Goal: Task Accomplishment & Management: Complete application form

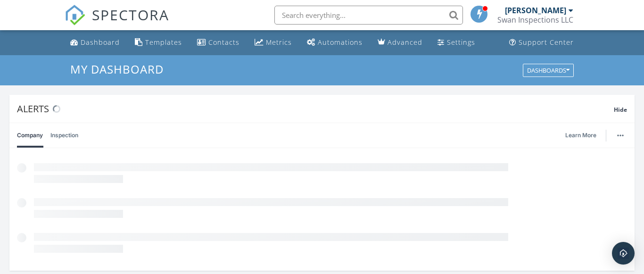
scroll to position [859, 645]
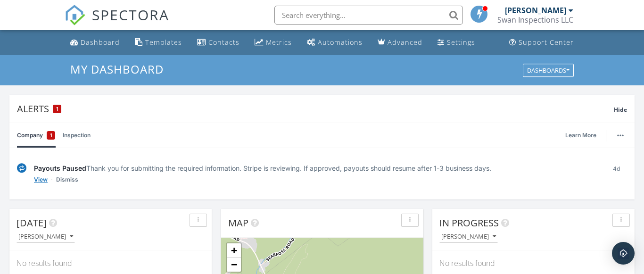
click at [38, 176] on link "View" at bounding box center [41, 179] width 14 height 9
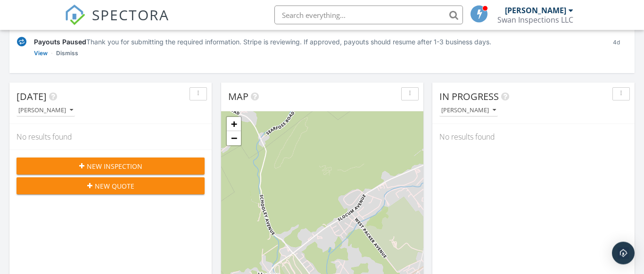
scroll to position [132, 0]
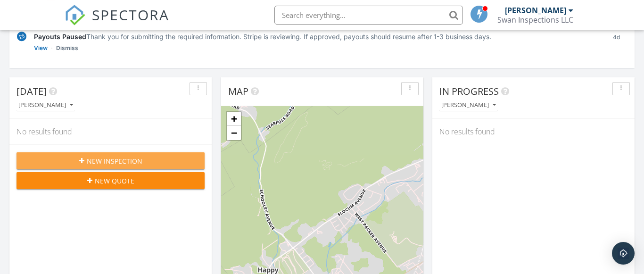
click at [197, 162] on button "New Inspection" at bounding box center [111, 160] width 188 height 17
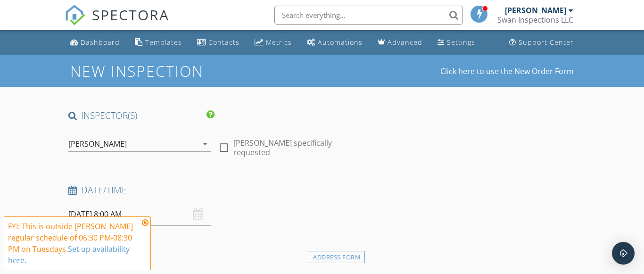
click at [146, 225] on icon at bounding box center [145, 223] width 7 height 8
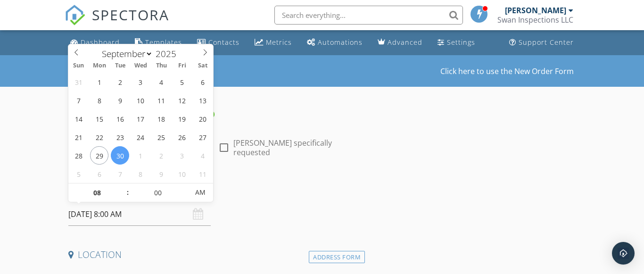
click at [133, 216] on input "09/30/2025 8:00 AM" at bounding box center [139, 214] width 143 height 23
type input "09"
type input "09/30/2025 9:00 AM"
click at [124, 188] on span at bounding box center [123, 187] width 7 height 9
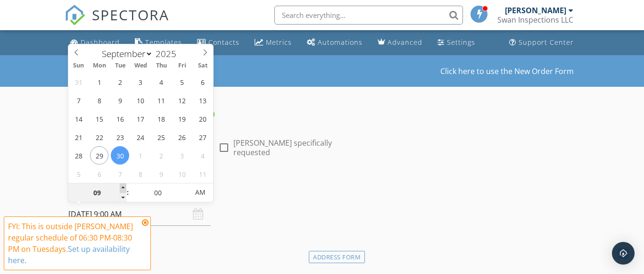
type input "10"
type input "09/30/2025 10:00 AM"
click at [124, 188] on span at bounding box center [123, 187] width 7 height 9
type input "11"
type input "09/30/2025 11:00 AM"
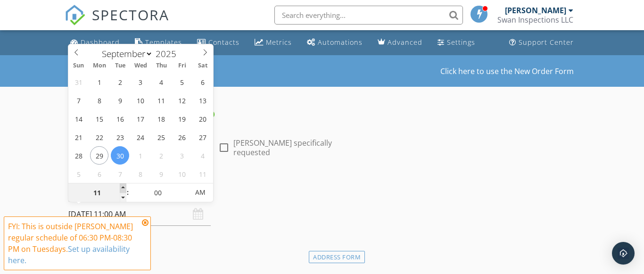
click at [124, 188] on span at bounding box center [123, 187] width 7 height 9
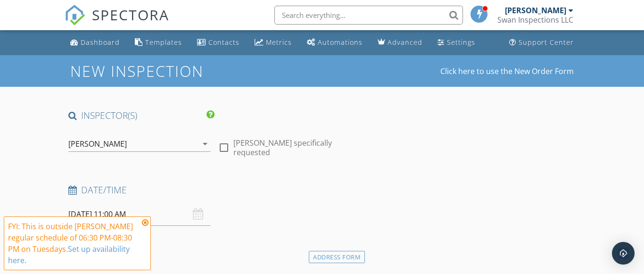
click at [144, 223] on icon at bounding box center [145, 223] width 7 height 8
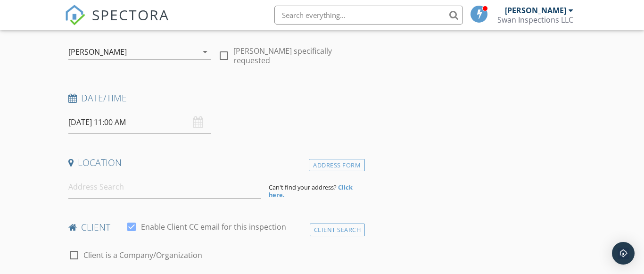
scroll to position [124, 0]
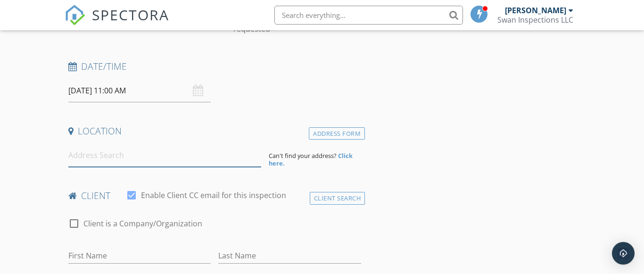
click at [144, 154] on input at bounding box center [164, 155] width 193 height 23
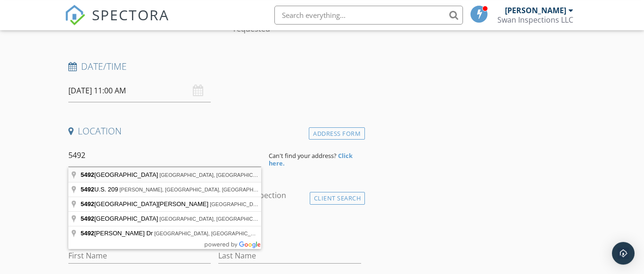
type input "5492 Main Road, Sweet Valley, PA, USA"
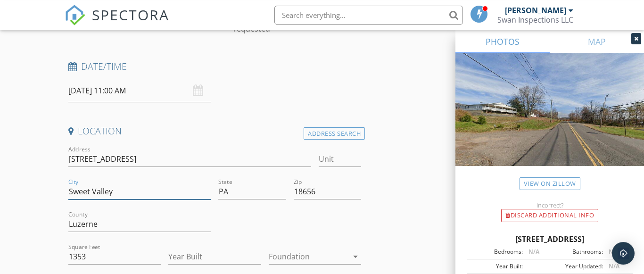
click at [150, 194] on input "Sweet Valley" at bounding box center [139, 192] width 143 height 16
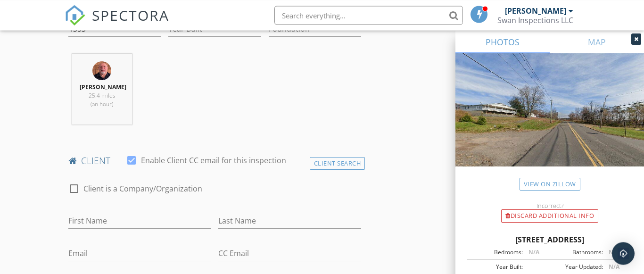
scroll to position [363, 0]
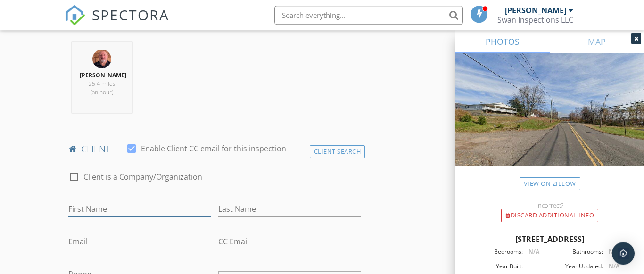
click at [157, 211] on input "First Name" at bounding box center [139, 209] width 143 height 16
type input "Andrew"
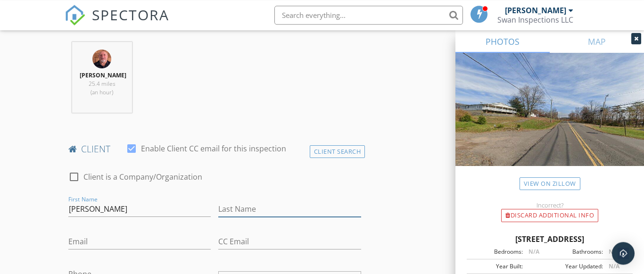
click at [224, 208] on input "Last Name" at bounding box center [289, 209] width 143 height 16
type input "Gromala"
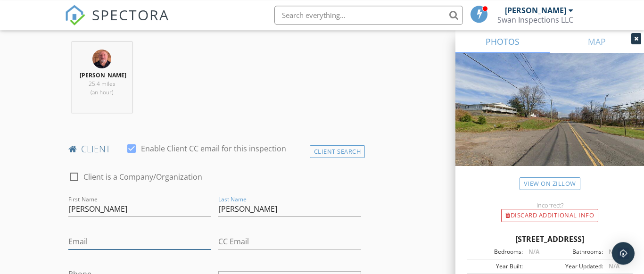
click at [104, 248] on input "Email" at bounding box center [139, 242] width 143 height 16
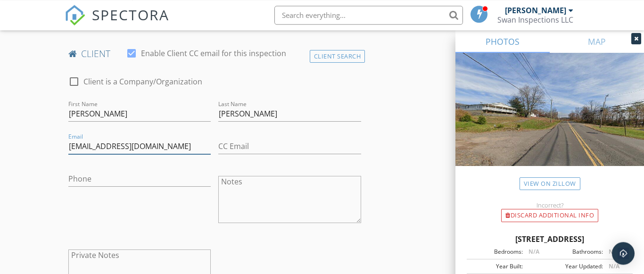
type input "ajjaxx84@gmail.com"
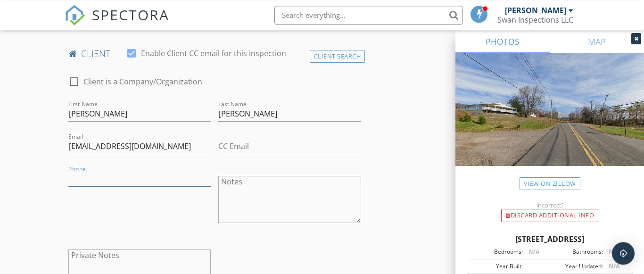
click at [142, 179] on input "Phone" at bounding box center [139, 179] width 143 height 16
type input "570-908-9593"
click at [301, 190] on textarea "Notes" at bounding box center [289, 199] width 143 height 47
click at [248, 191] on textarea "3 Bedroom Pumpimg 11:30" at bounding box center [289, 199] width 143 height 47
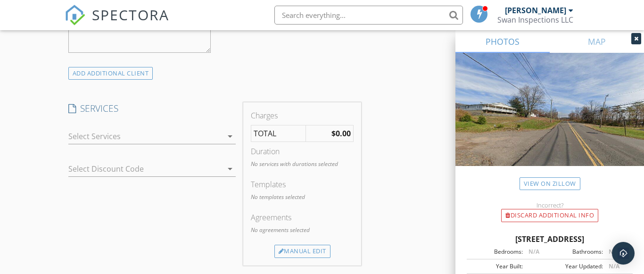
scroll to position [705, 0]
type textarea "3 Bedroom Pumping 11:30"
click at [231, 132] on icon "arrow_drop_down" at bounding box center [229, 133] width 11 height 11
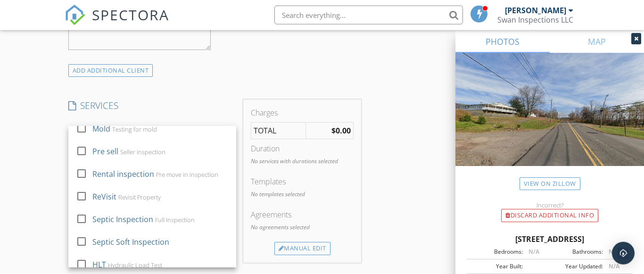
scroll to position [146, 0]
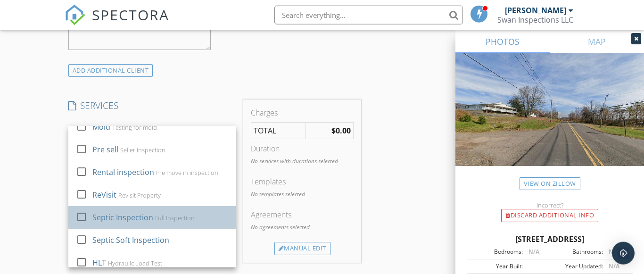
click at [165, 215] on div "Full Inspection" at bounding box center [175, 218] width 40 height 8
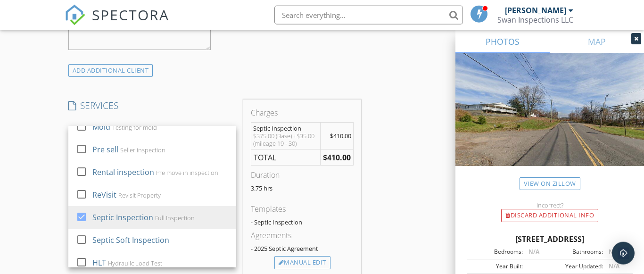
click at [413, 158] on div "INSPECTOR(S) check_box Paul Swiontek PRIMARY Paul Swiontek arrow_drop_down chec…" at bounding box center [322, 185] width 515 height 1560
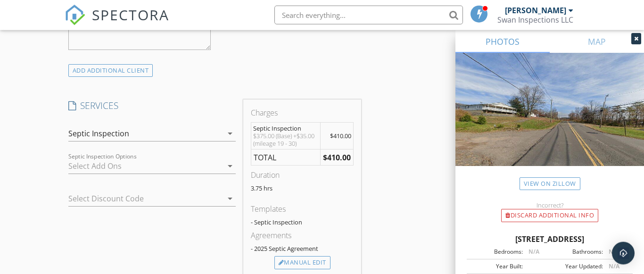
click at [227, 198] on icon "arrow_drop_down" at bounding box center [229, 198] width 11 height 11
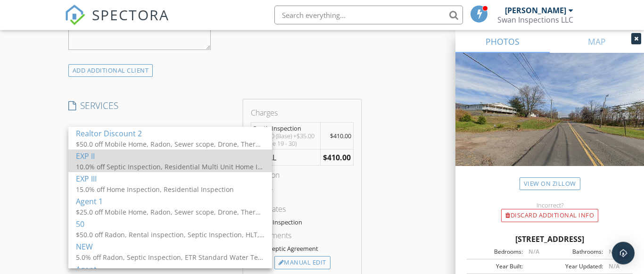
click at [218, 171] on div "10.0% off Septic Inspection, Residential Multi Unit Home Inspection , Home Insp…" at bounding box center [170, 167] width 189 height 10
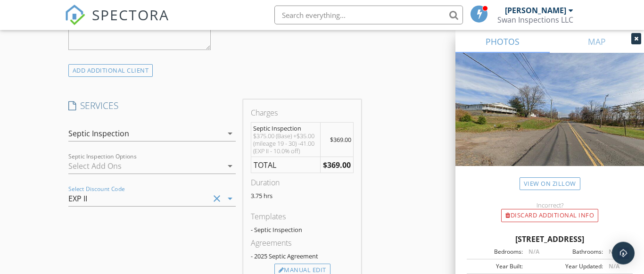
click at [213, 197] on icon "clear" at bounding box center [216, 198] width 11 height 11
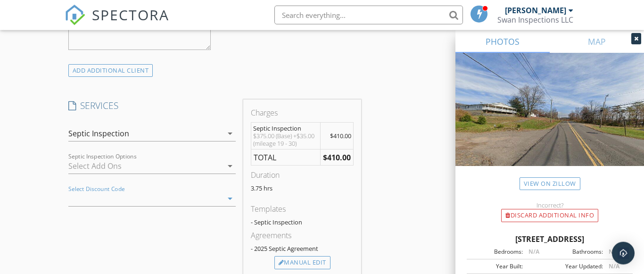
click at [231, 201] on icon "arrow_drop_down" at bounding box center [229, 198] width 11 height 11
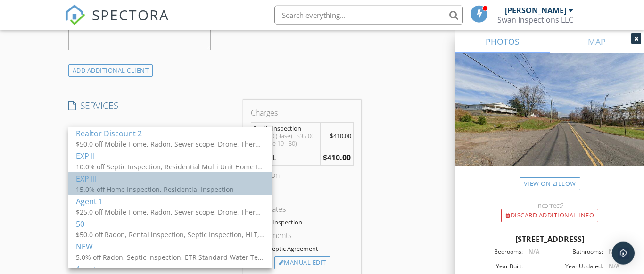
click at [221, 185] on div "15.0% off Home Inspection, Residential Inspection" at bounding box center [170, 189] width 189 height 10
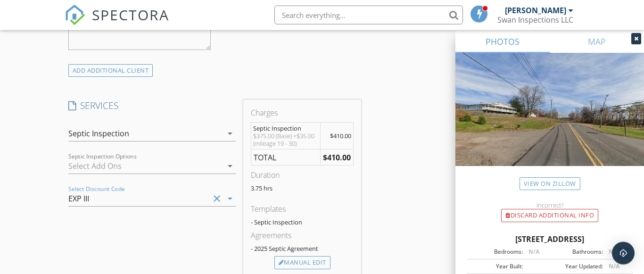
click at [218, 198] on icon "clear" at bounding box center [216, 198] width 11 height 11
click at [230, 199] on icon "arrow_drop_down" at bounding box center [229, 198] width 11 height 11
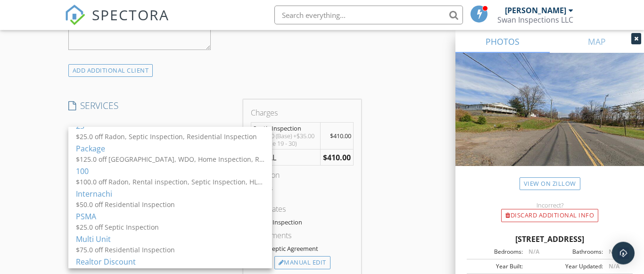
scroll to position [250, 0]
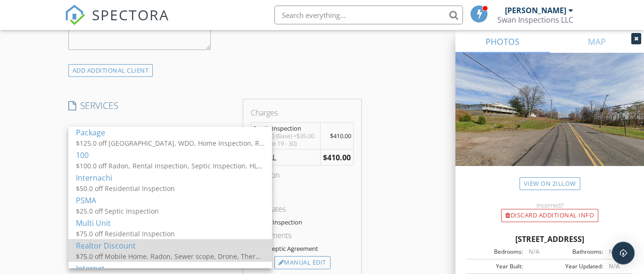
click at [209, 256] on div "$75.0 off Mobile Home, Radon, Sewer scope, Drone, Thermography , Mold , Septic …" at bounding box center [170, 256] width 189 height 10
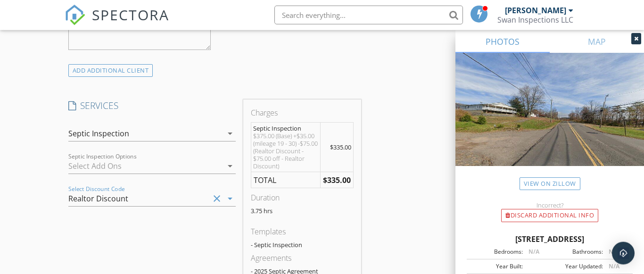
click at [217, 199] on icon "clear" at bounding box center [216, 198] width 11 height 11
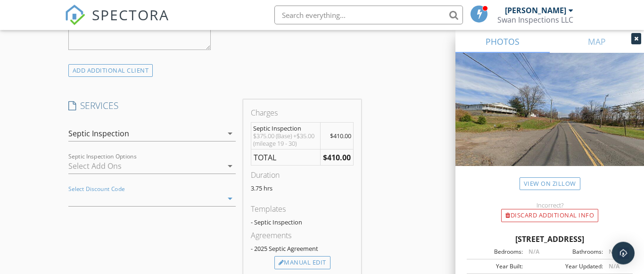
click at [229, 199] on icon "arrow_drop_down" at bounding box center [229, 198] width 11 height 11
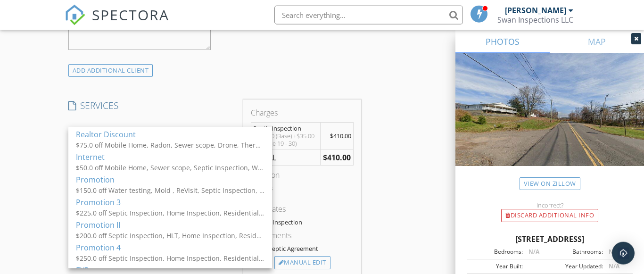
scroll to position [379, 0]
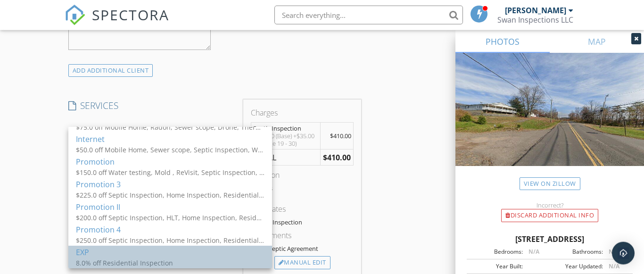
click at [223, 263] on div "8.0% off Residential Inspection" at bounding box center [170, 263] width 189 height 10
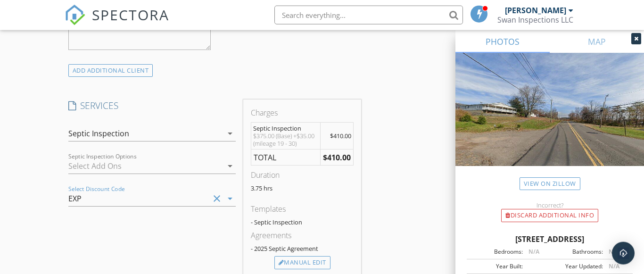
click at [216, 197] on icon "clear" at bounding box center [216, 198] width 11 height 11
click at [230, 198] on icon "arrow_drop_down" at bounding box center [229, 198] width 11 height 11
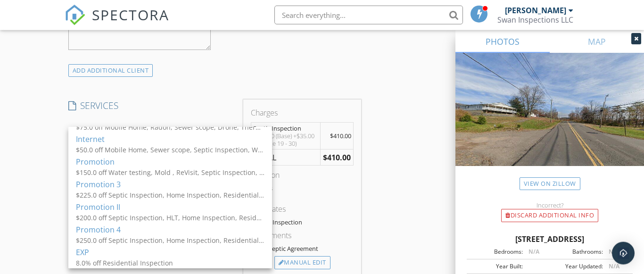
click at [407, 177] on div "INSPECTOR(S) check_box Paul Swiontek PRIMARY Paul Swiontek arrow_drop_down chec…" at bounding box center [322, 185] width 515 height 1560
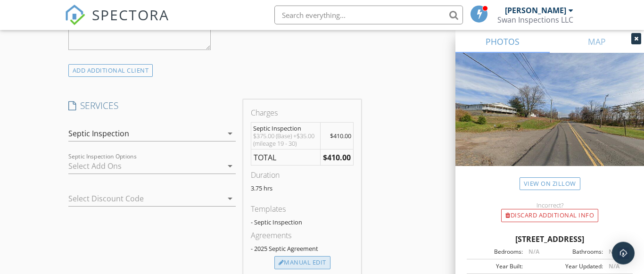
click at [294, 262] on div "Manual Edit" at bounding box center [302, 262] width 56 height 13
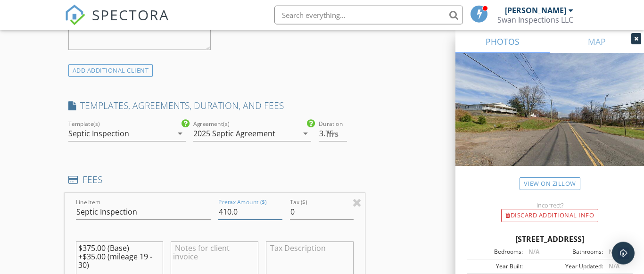
click at [243, 214] on input "410.0" at bounding box center [250, 212] width 64 height 16
type input "4"
type input "350.00"
click at [211, 263] on textarea at bounding box center [215, 264] width 88 height 47
type textarea "Realtor Discount"
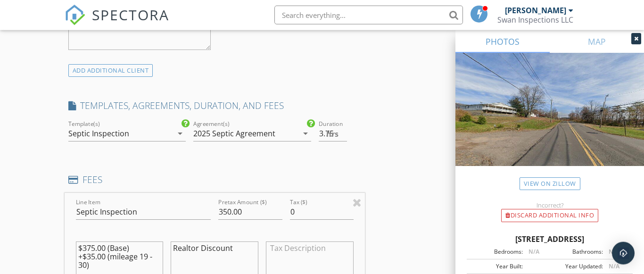
click at [378, 231] on div "INSPECTOR(S) check_box Paul Swiontek PRIMARY Paul Swiontek arrow_drop_down chec…" at bounding box center [322, 229] width 515 height 1649
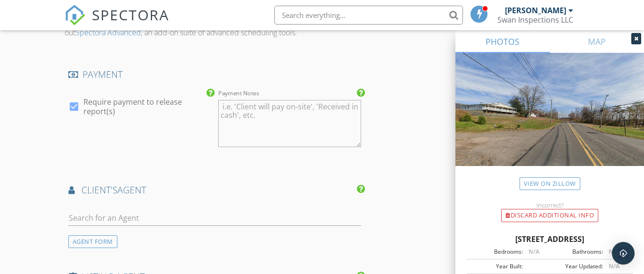
scroll to position [1099, 0]
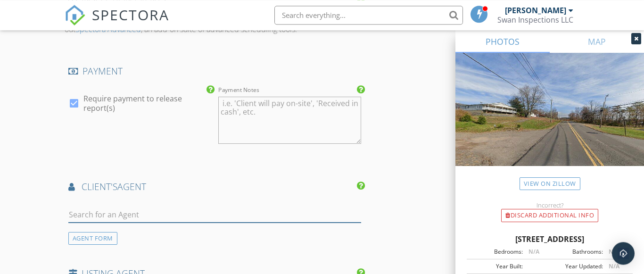
click at [272, 215] on input "text" at bounding box center [214, 215] width 293 height 16
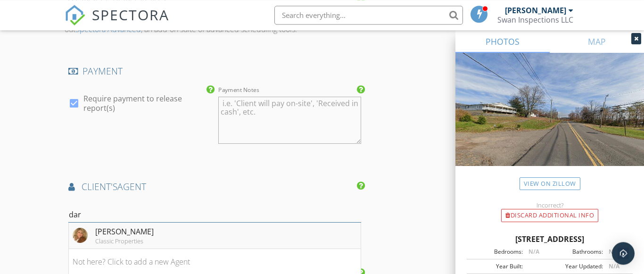
type input "dar"
click at [225, 233] on li "Darcy Usavage Classic Properties" at bounding box center [215, 236] width 292 height 26
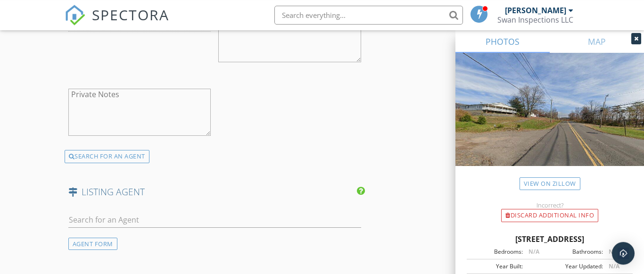
scroll to position [1374, 0]
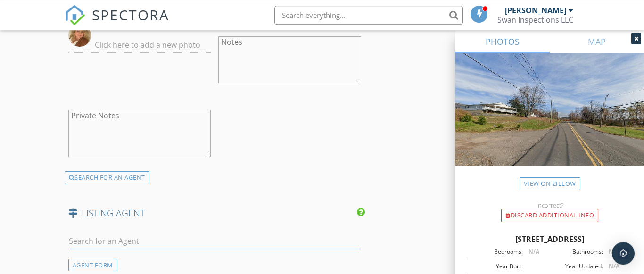
click at [169, 243] on input "text" at bounding box center [214, 241] width 293 height 16
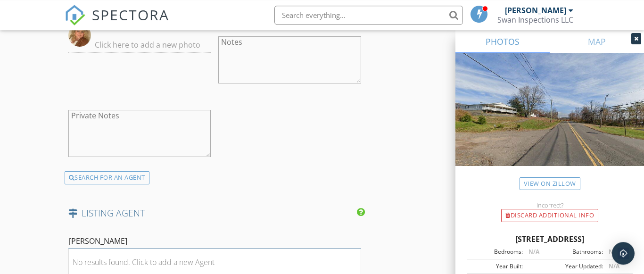
type input "Debra Roccograndi"
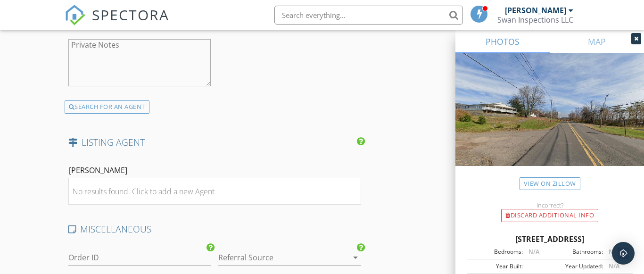
scroll to position [1513, 0]
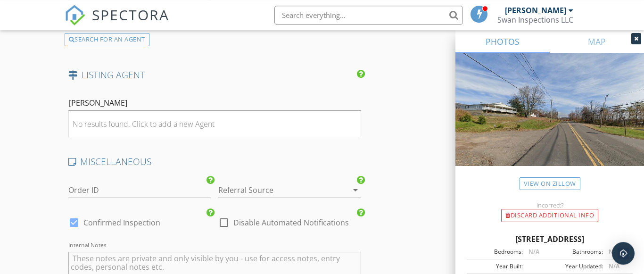
click at [308, 107] on input "Debra Roccograndi" at bounding box center [214, 103] width 293 height 16
drag, startPoint x: 279, startPoint y: 108, endPoint x: 16, endPoint y: 114, distance: 263.6
click at [68, 111] on input "Debra Roccograndi" at bounding box center [214, 103] width 293 height 16
click at [72, 127] on div "AGENT FORM" at bounding box center [92, 127] width 49 height 13
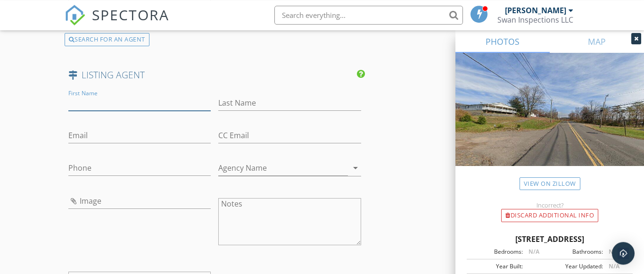
click at [98, 105] on input "First Name" at bounding box center [139, 103] width 143 height 16
type input "Debra"
click at [243, 109] on input "Last Name" at bounding box center [289, 103] width 143 height 16
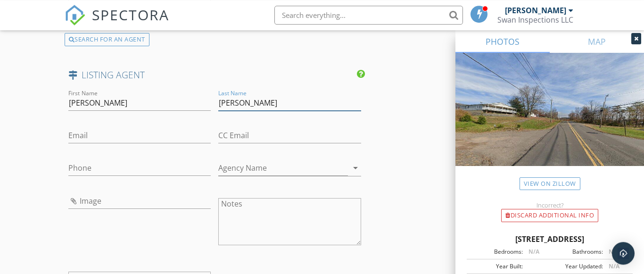
type input "Roccograndi"
click at [114, 167] on input "Phone" at bounding box center [139, 168] width 143 height 16
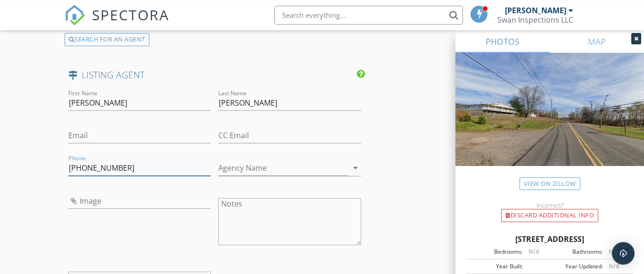
type input "570-592-4207"
click at [274, 164] on input "Agency Name" at bounding box center [283, 168] width 130 height 16
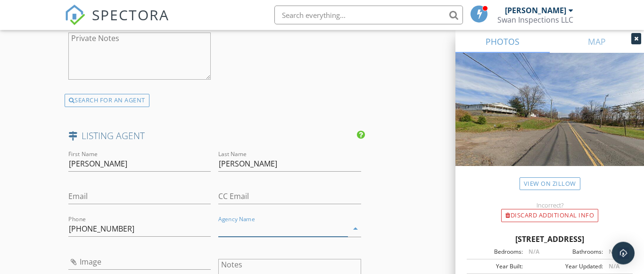
scroll to position [1456, 0]
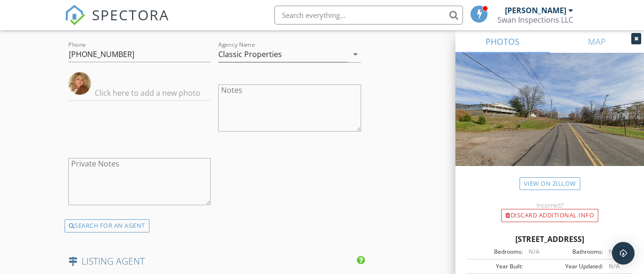
scroll to position [1393, 0]
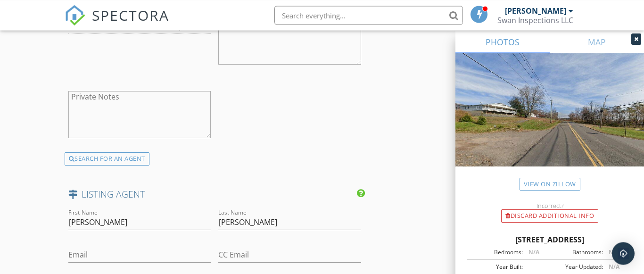
click at [72, 194] on icon at bounding box center [72, 194] width 9 height 9
click at [99, 230] on input "Debra" at bounding box center [139, 223] width 143 height 16
type input "D"
click at [260, 221] on input "Roccograndi" at bounding box center [289, 223] width 143 height 16
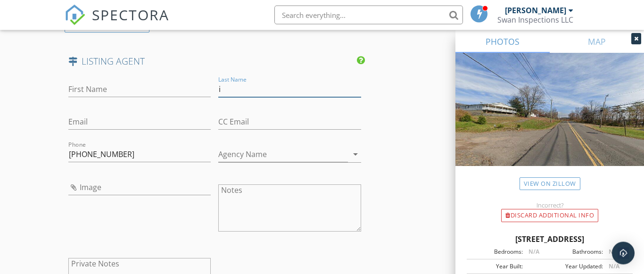
scroll to position [1530, 0]
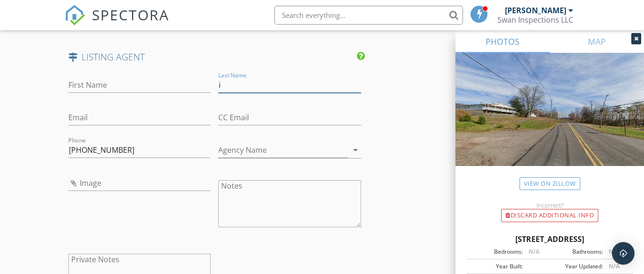
type input "i"
click at [127, 152] on input "570-592-4207" at bounding box center [139, 150] width 143 height 16
type input "5"
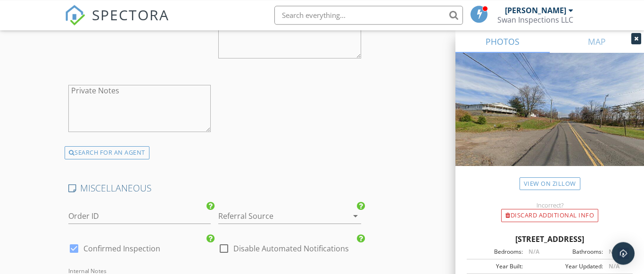
scroll to position [1703, 0]
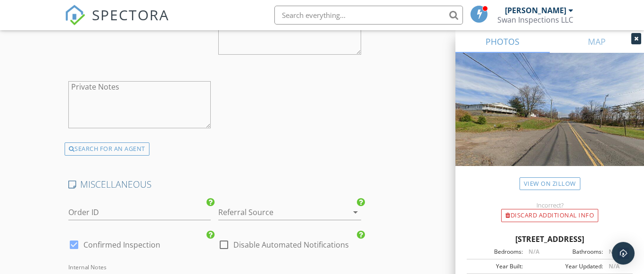
click at [355, 212] on icon "arrow_drop_down" at bounding box center [355, 212] width 11 height 11
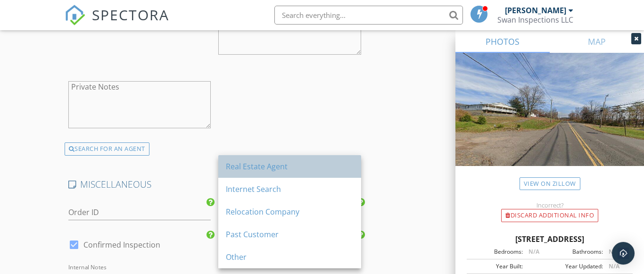
click at [316, 170] on div "Real Estate Agent" at bounding box center [290, 166] width 128 height 11
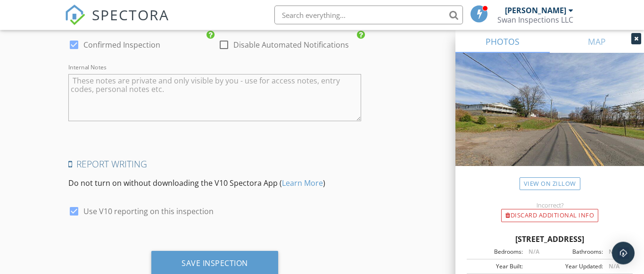
scroll to position [1934, 0]
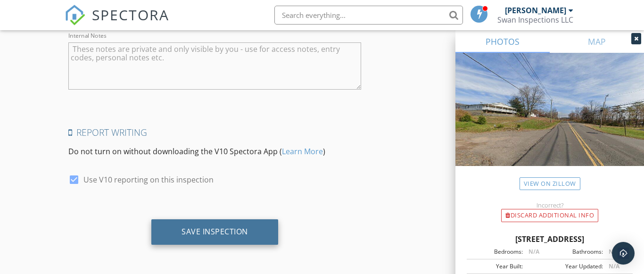
click at [257, 238] on div "Save Inspection" at bounding box center [214, 231] width 127 height 25
